Goal: Information Seeking & Learning: Check status

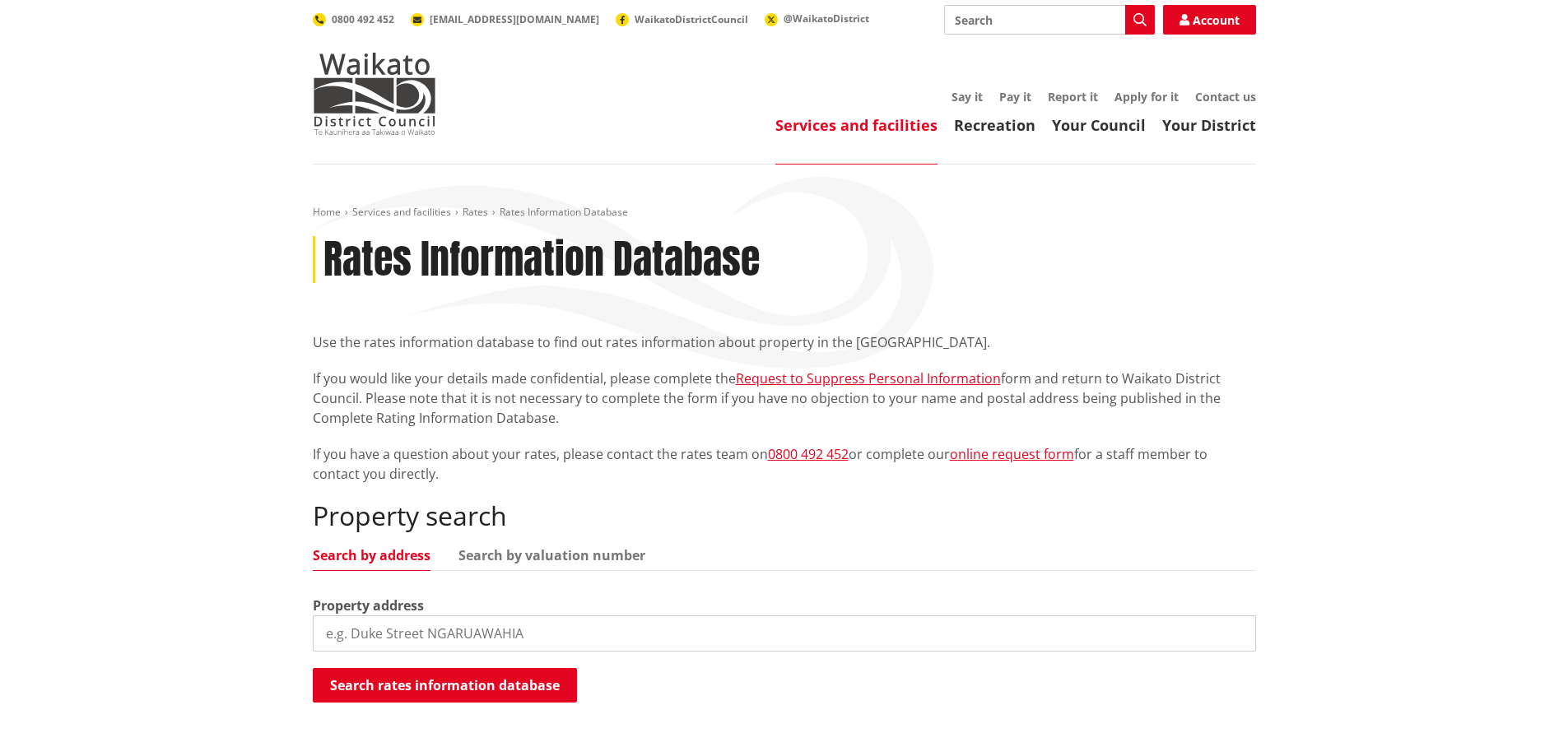
click at [473, 632] on input "search" at bounding box center [784, 632] width 943 height 36
type input "153 woolrich road"
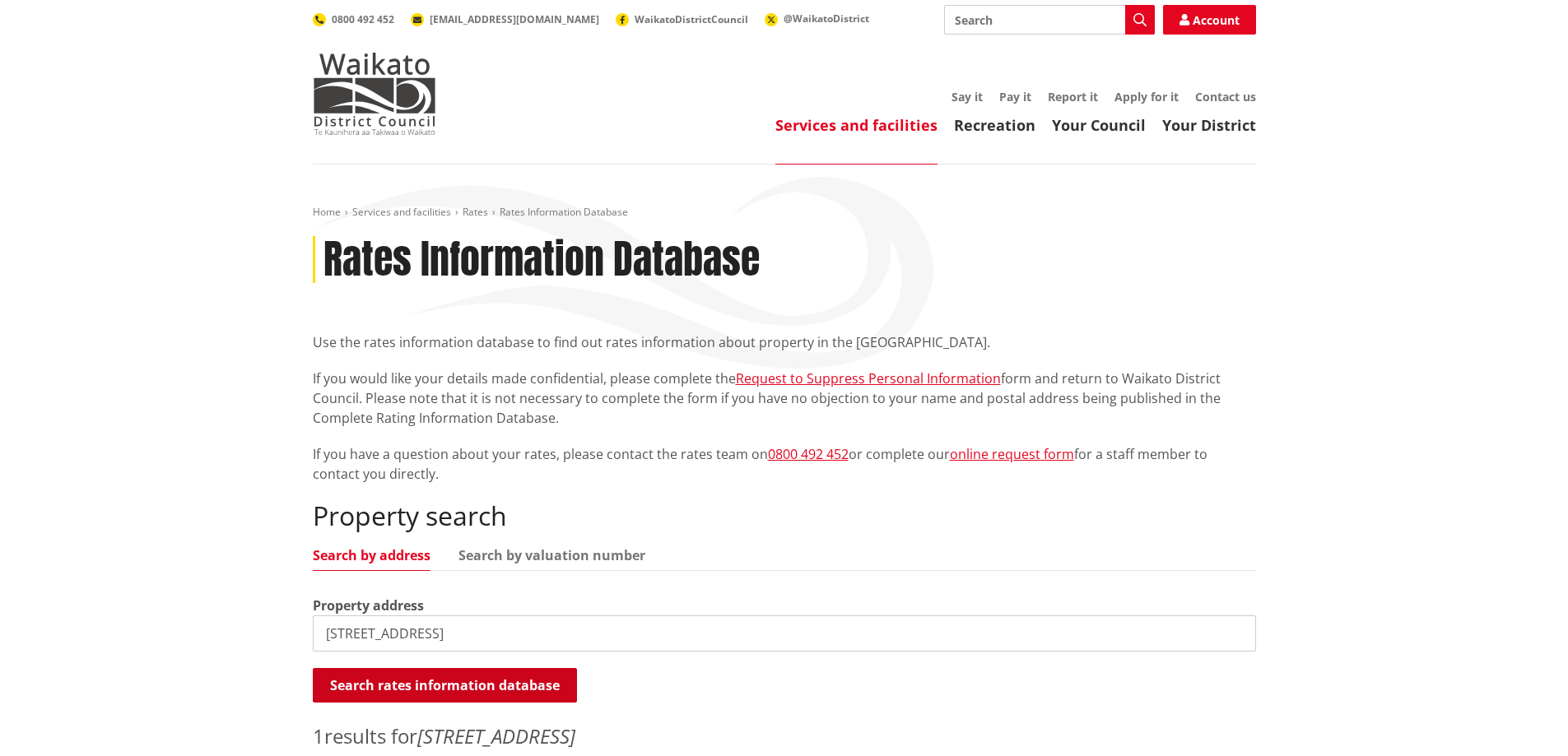
click at [473, 688] on button "Search rates information database" at bounding box center [444, 685] width 264 height 34
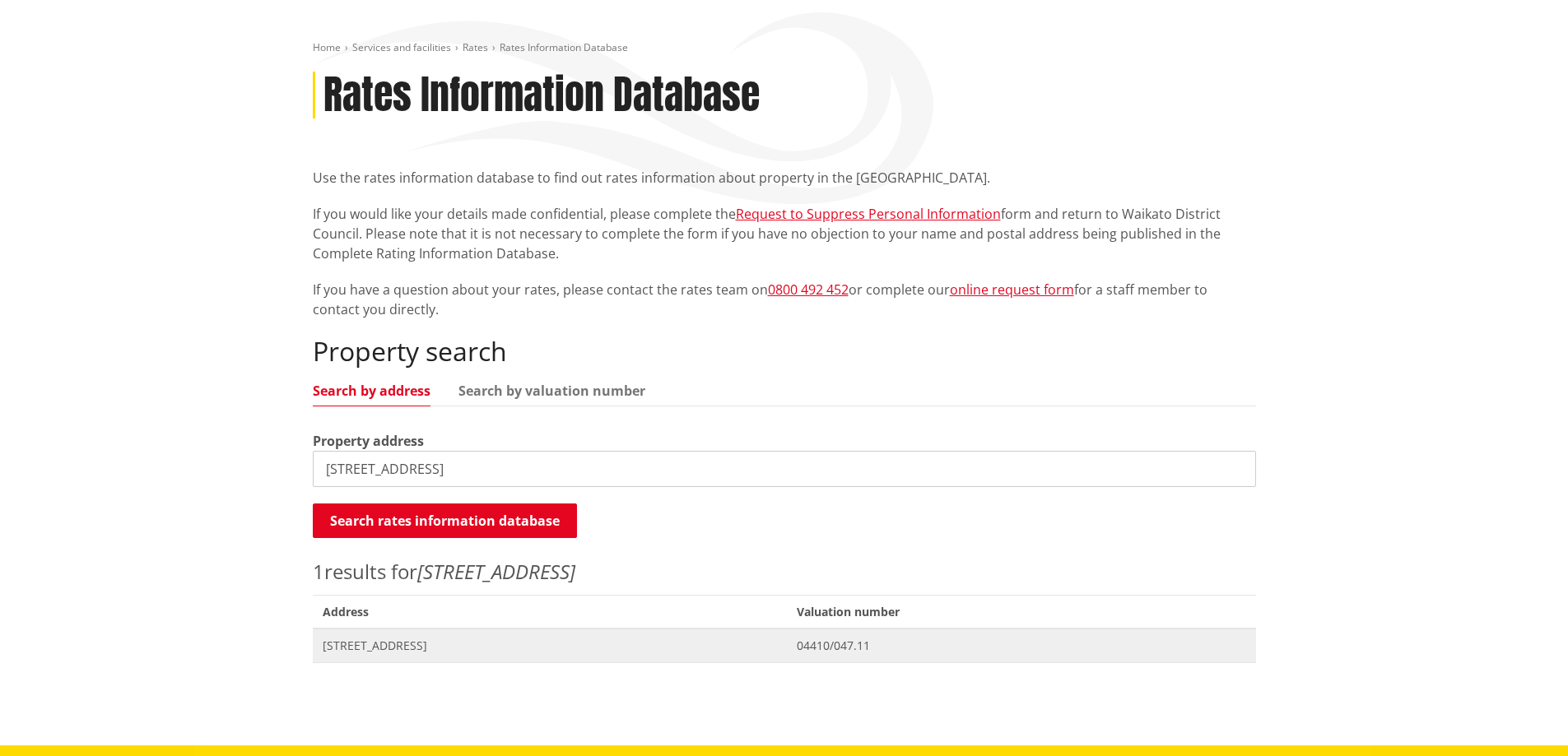
click at [903, 646] on span "04410/047.11" at bounding box center [1021, 646] width 449 height 17
